Goal: Check status

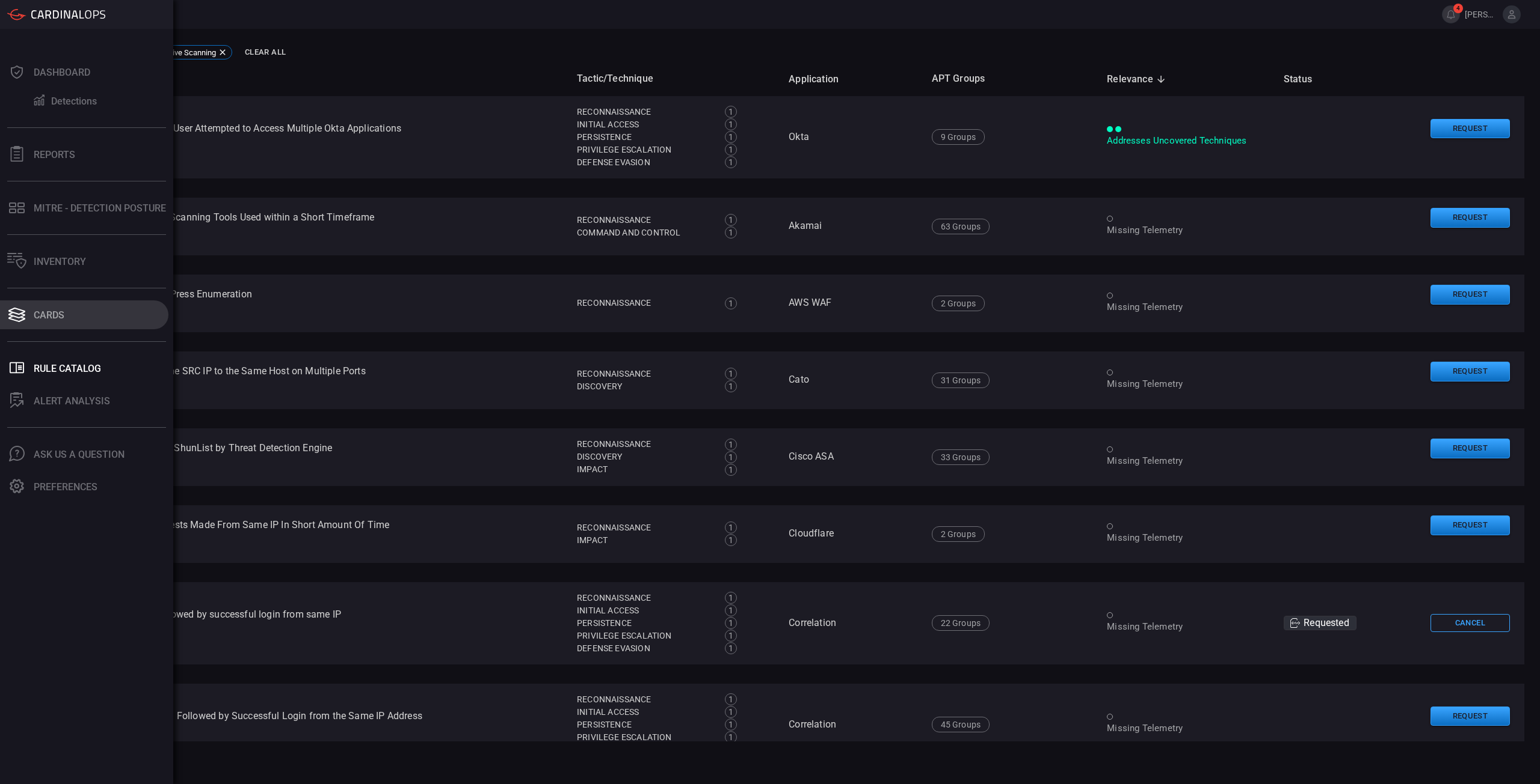
click at [8, 312] on icon at bounding box center [17, 315] width 20 height 17
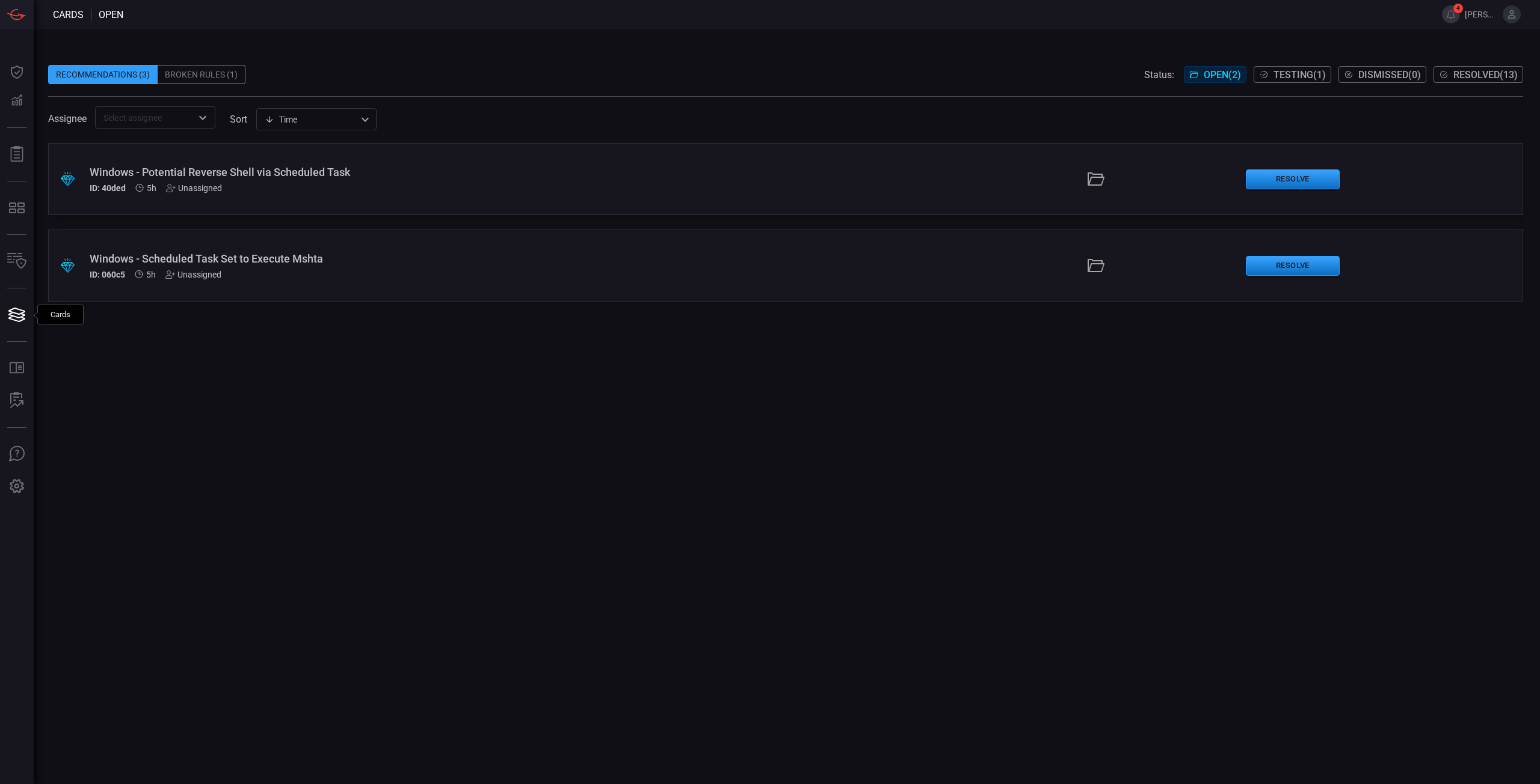
click at [302, 500] on div ".suggested_cards_icon{fill:url(#suggested_cards_icon);} Windows - Potential Rev…" at bounding box center [785, 464] width 1475 height 641
click at [275, 409] on div ".suggested_cards_icon{fill:url(#suggested_cards_icon);} Windows - Potential Rev…" at bounding box center [785, 464] width 1475 height 641
click at [443, 421] on div ".suggested_cards_icon{fill:url(#suggested_cards_icon);} Windows - Potential Rev…" at bounding box center [785, 464] width 1475 height 641
click at [211, 77] on div "Broken Rules (1)" at bounding box center [202, 74] width 87 height 20
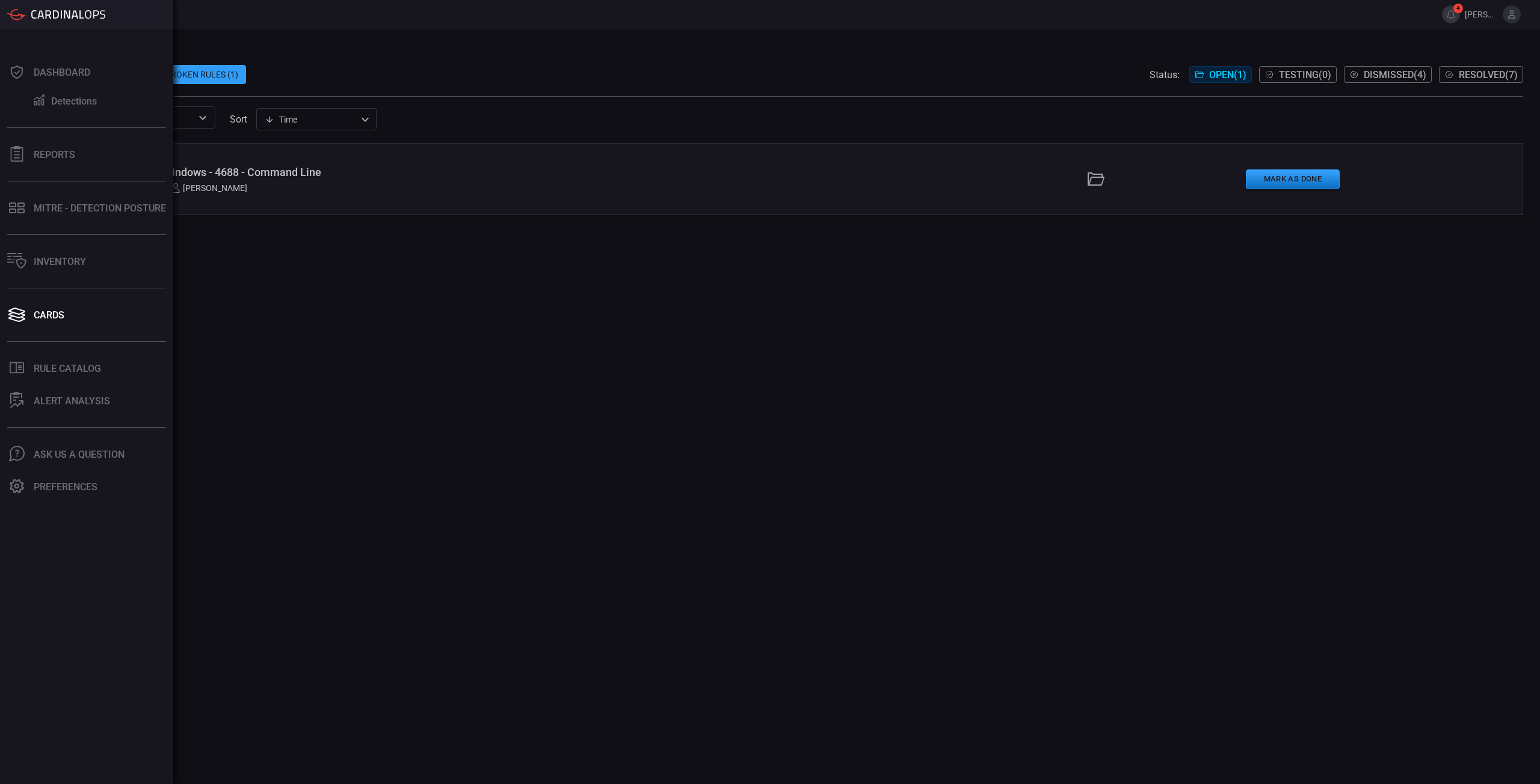
click at [689, 410] on div ".broken_cards_icon_0{fill:#39A4FF;} .broken_cards_icon_1{fill:none;stroke:#1918…" at bounding box center [785, 464] width 1475 height 641
